Goal: Navigation & Orientation: Go to known website

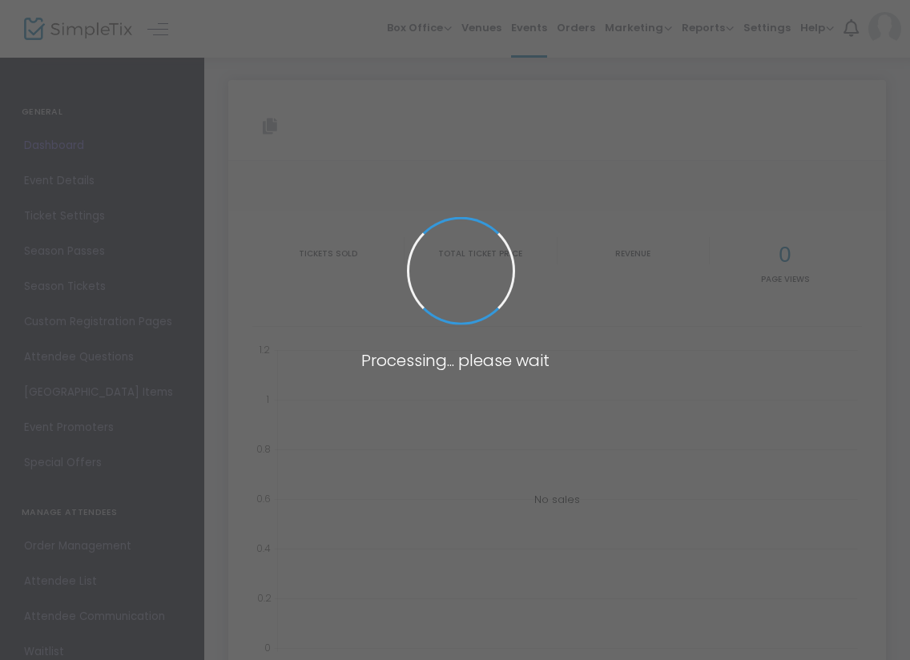
type input "[URL][DOMAIN_NAME]"
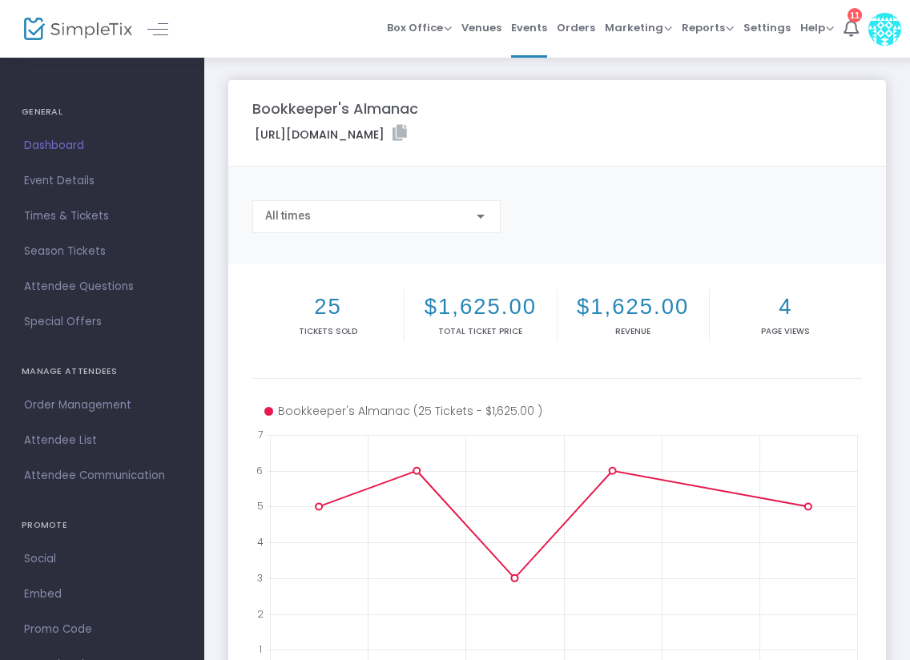
click at [82, 26] on img at bounding box center [78, 29] width 108 height 23
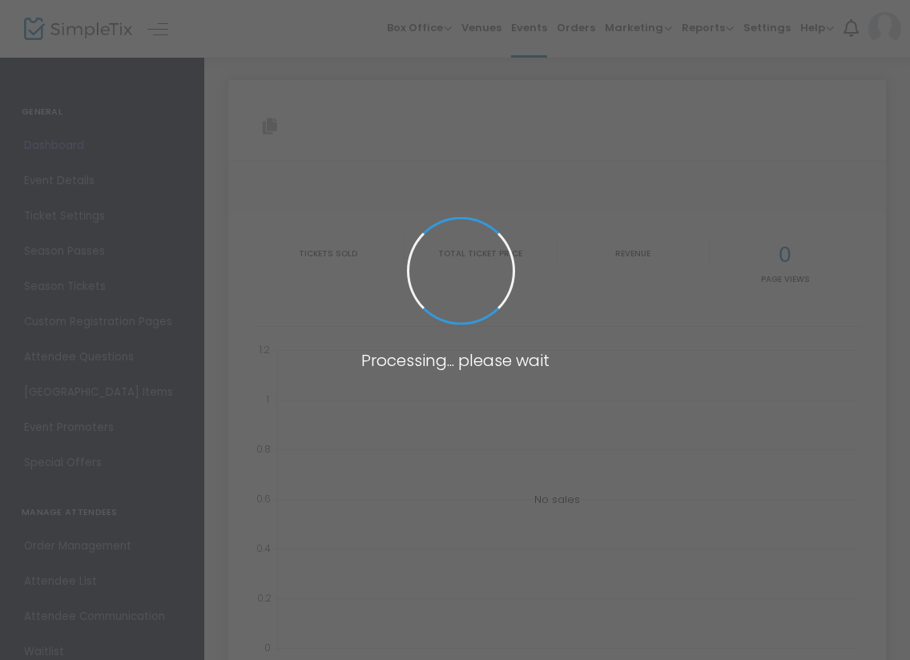
type input "[URL][DOMAIN_NAME]"
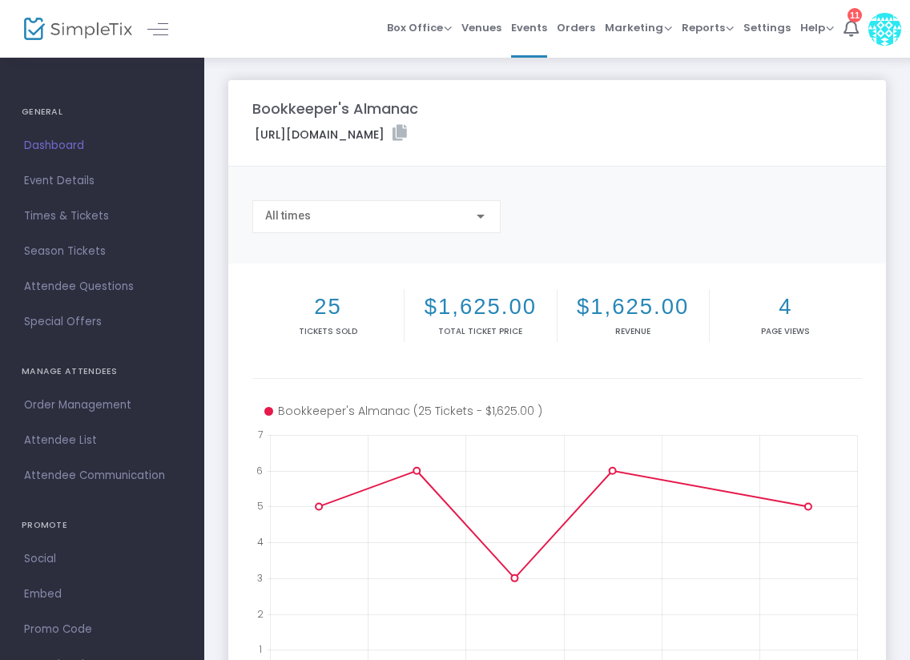
click at [96, 34] on img at bounding box center [78, 29] width 108 height 23
